Goal: Transaction & Acquisition: Purchase product/service

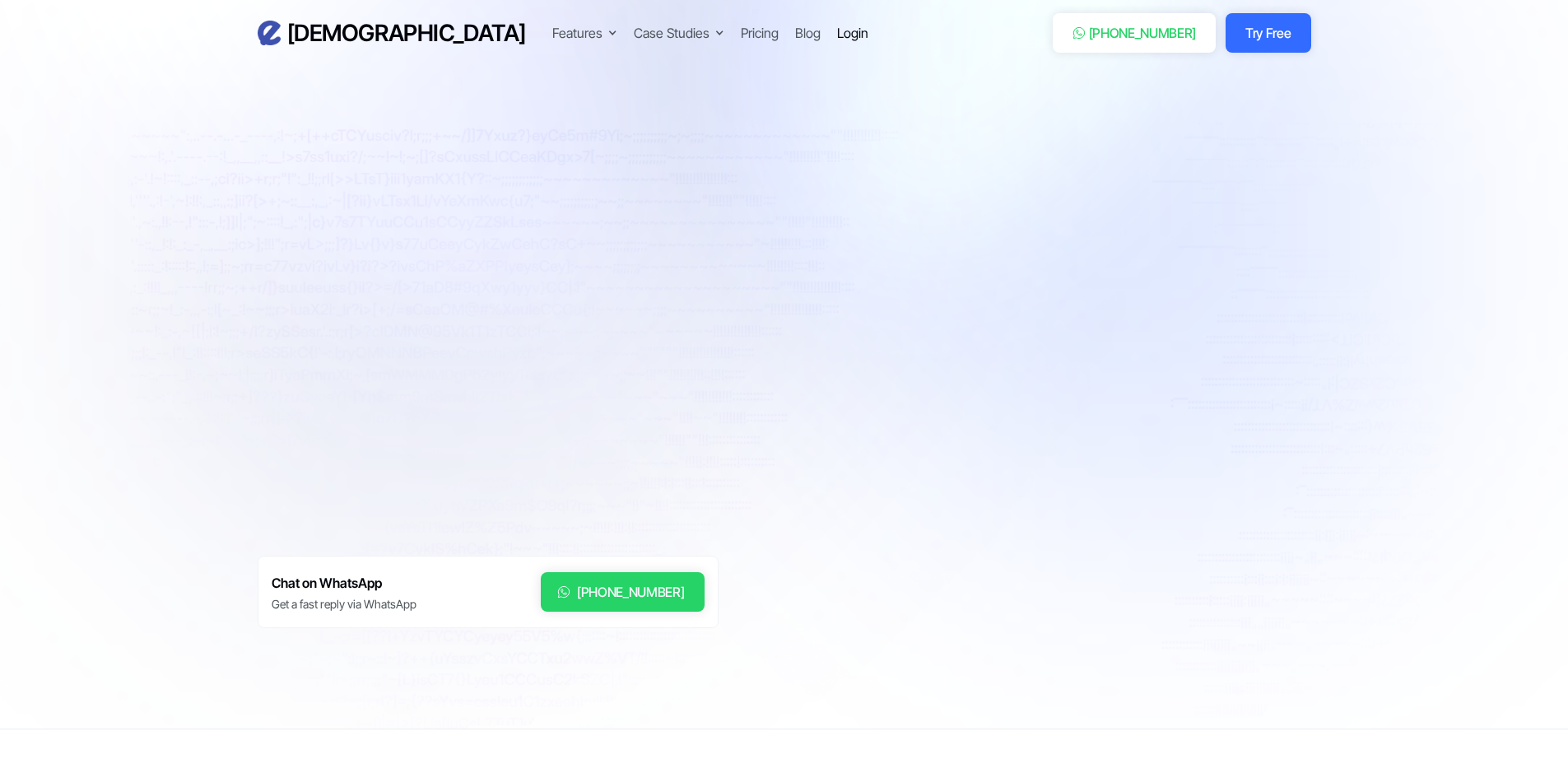
click at [837, 31] on div "Login" at bounding box center [853, 32] width 32 height 19
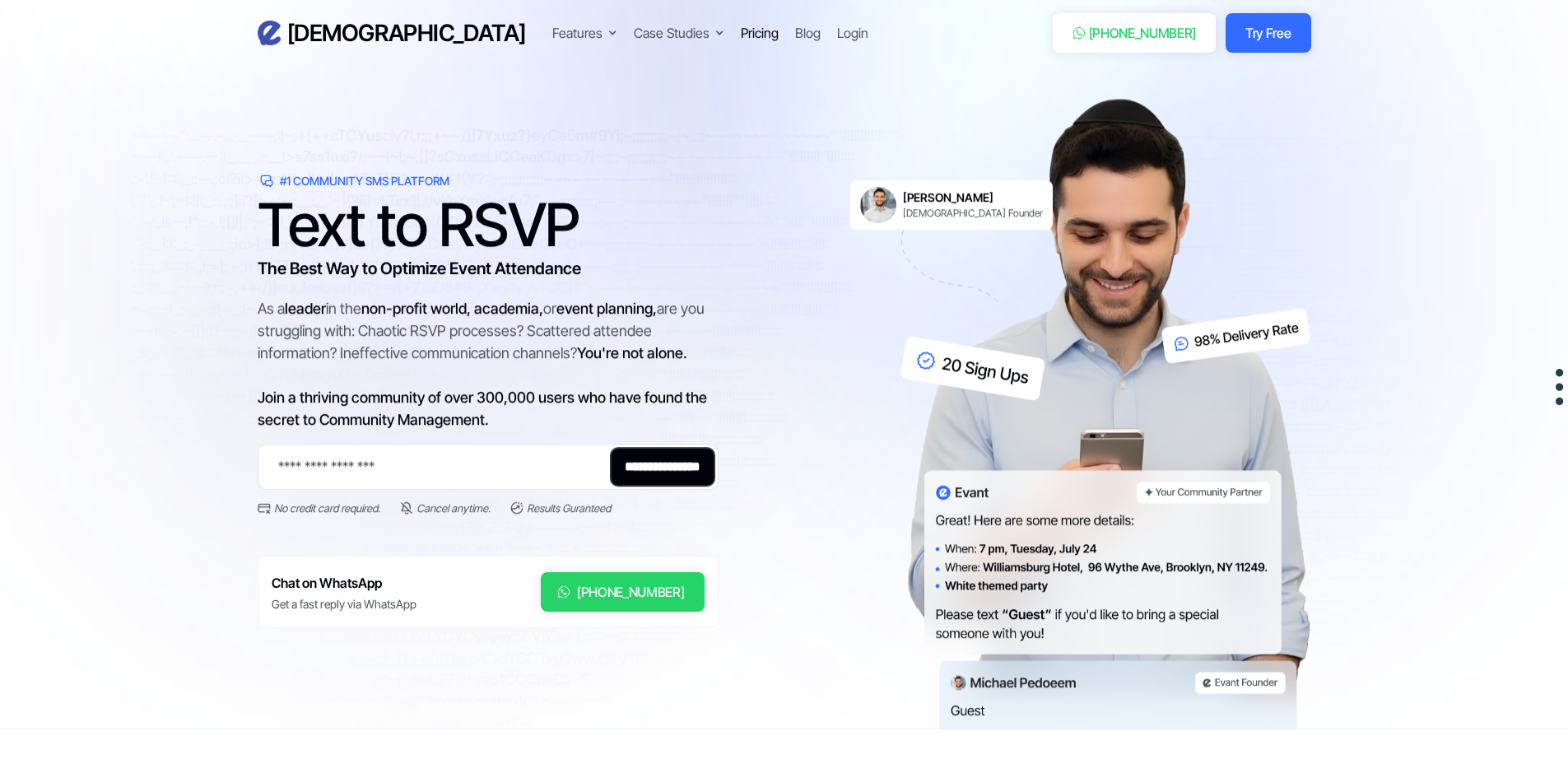
click at [741, 37] on div "Pricing" at bounding box center [759, 32] width 38 height 19
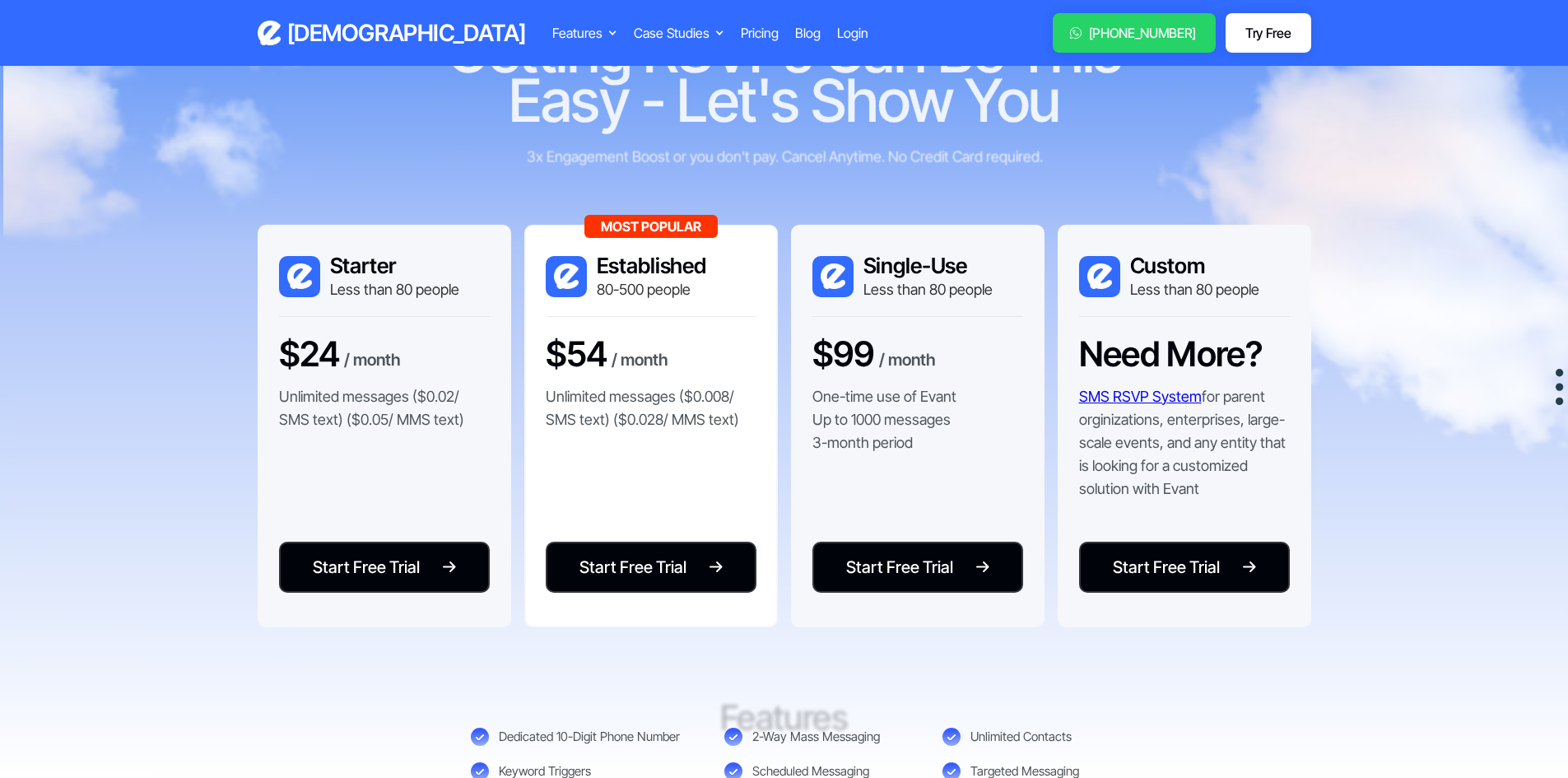
scroll to position [137, 0]
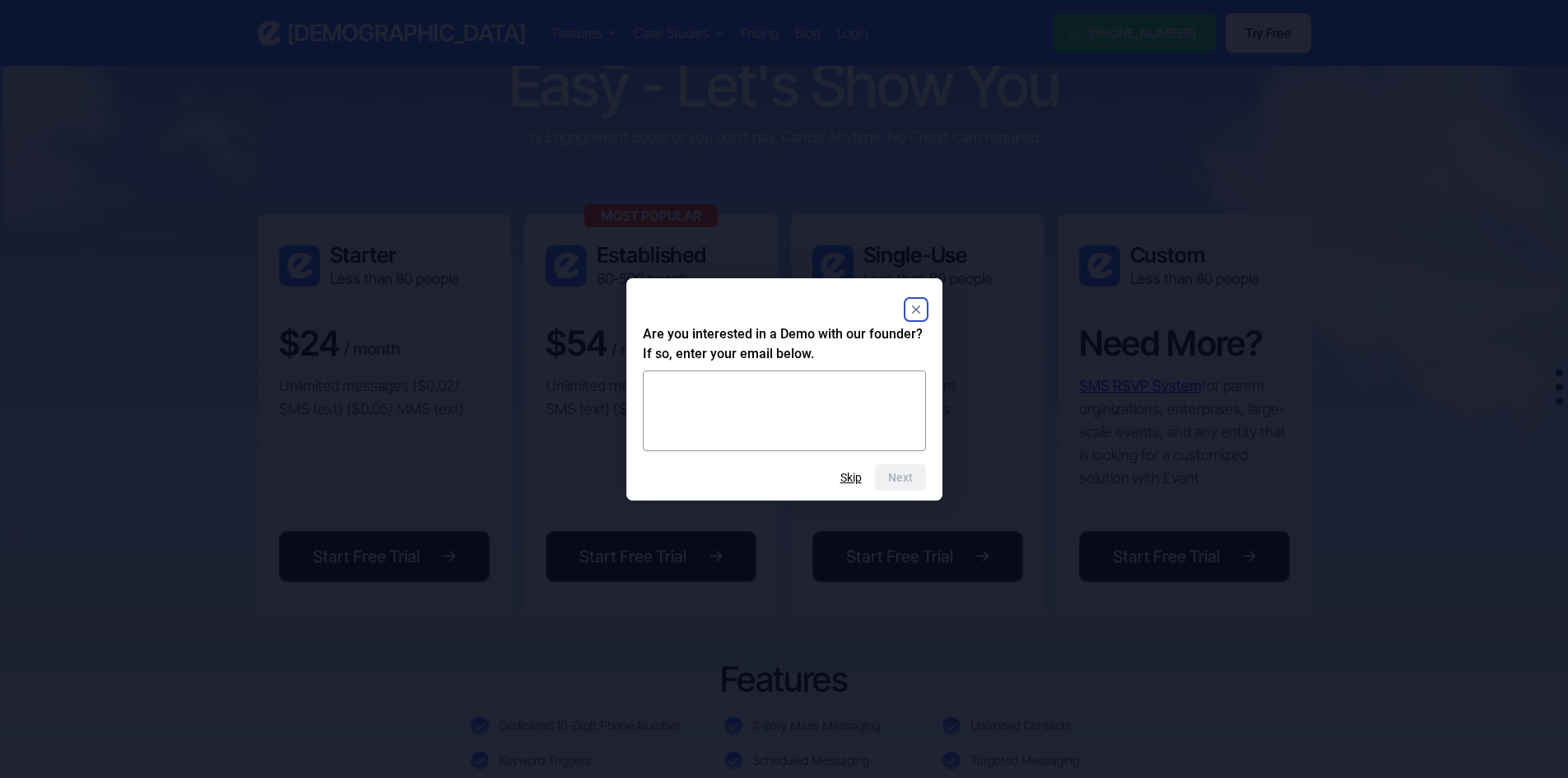
click at [919, 307] on icon "Close" at bounding box center [914, 309] width 8 height 8
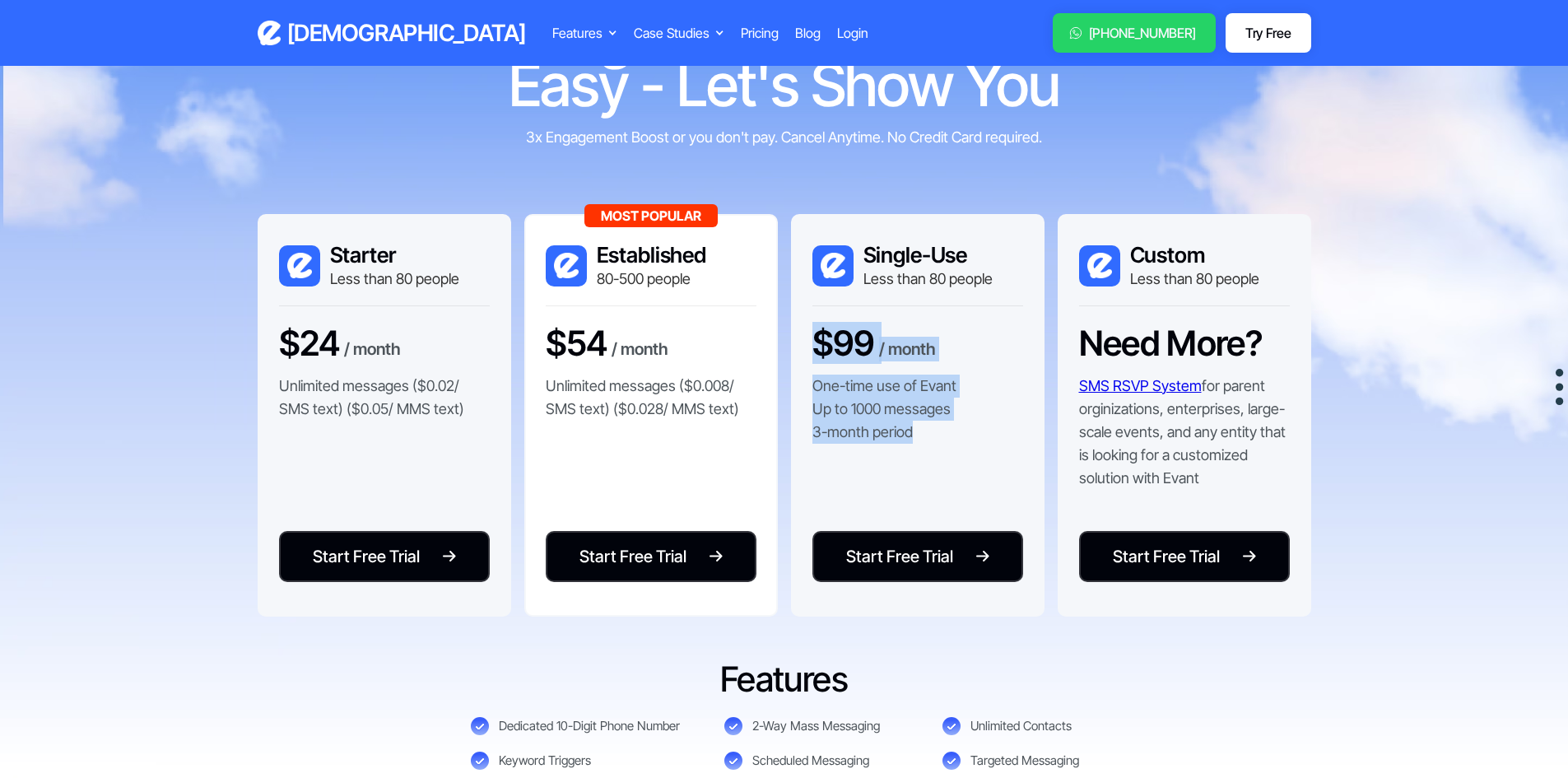
drag, startPoint x: 817, startPoint y: 338, endPoint x: 951, endPoint y: 433, distance: 164.3
click at [951, 433] on div "$99 / month One-time use of Evant Up to 1000 messages 3-month period" at bounding box center [918, 391] width 211 height 137
click at [951, 433] on p "One-time use of Evant Up to 1000 messages 3-month period" at bounding box center [885, 408] width 144 height 69
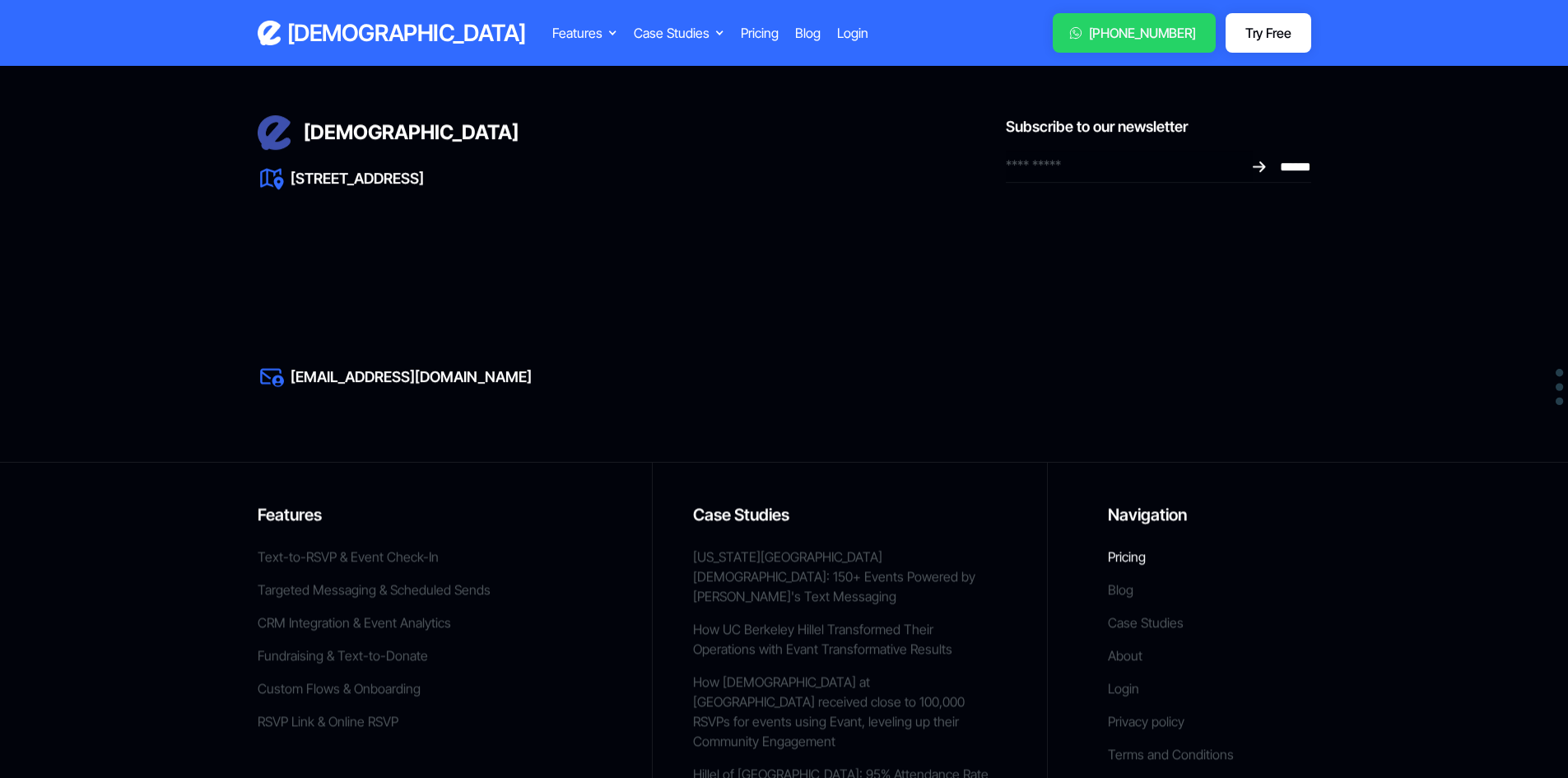
scroll to position [2518, 0]
